Goal: Task Accomplishment & Management: Complete application form

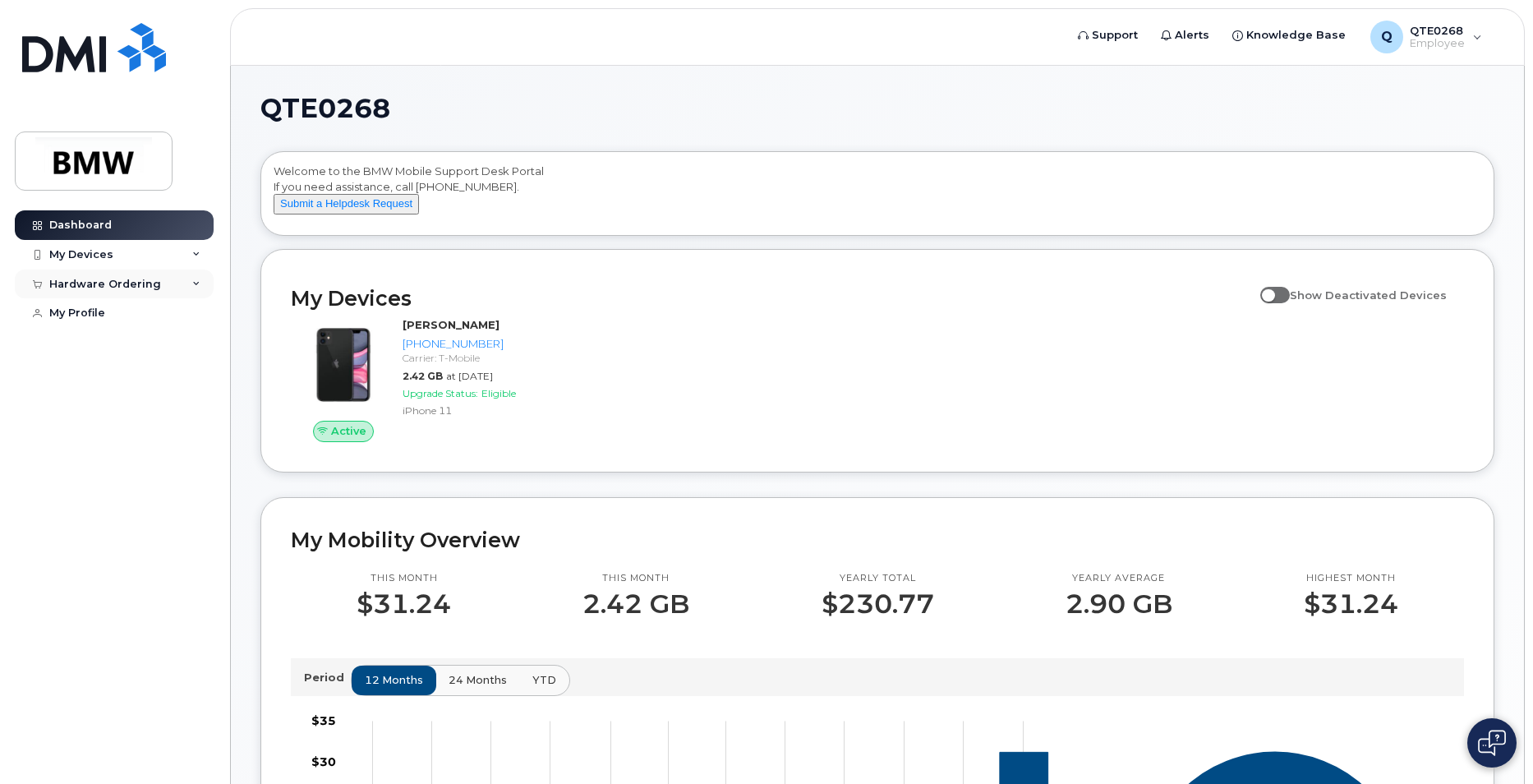
click at [195, 283] on icon at bounding box center [197, 284] width 8 height 8
click at [122, 313] on link "New Order" at bounding box center [128, 313] width 170 height 31
